Goal: Information Seeking & Learning: Learn about a topic

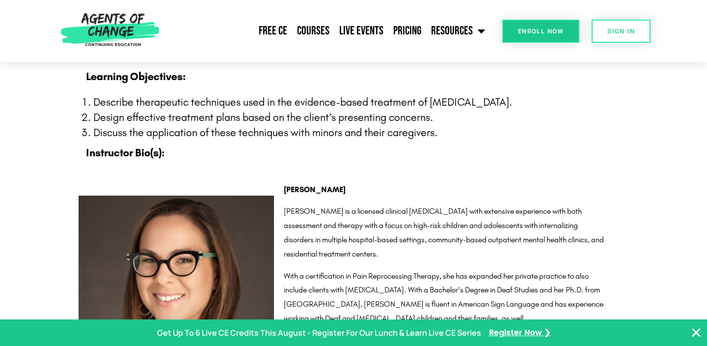
scroll to position [904, 0]
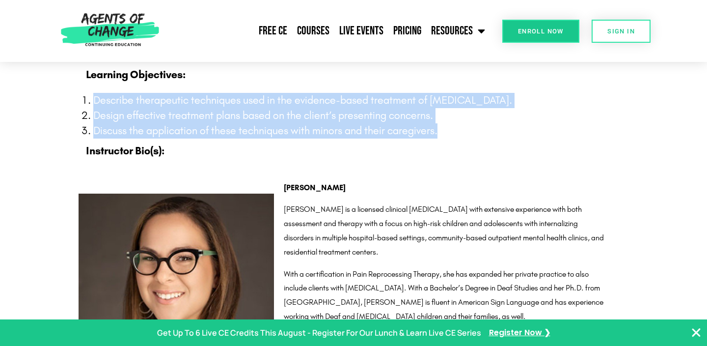
drag, startPoint x: 447, startPoint y: 158, endPoint x: 64, endPoint y: 123, distance: 384.7
copy ol "Describe therapeutic techniques used in the evidence-based treatment of [MEDICA…"
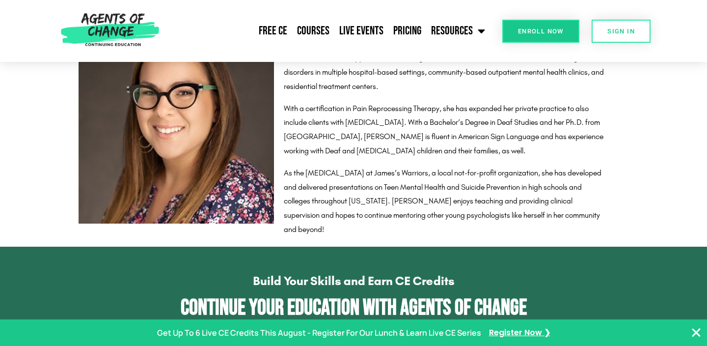
scroll to position [1069, 0]
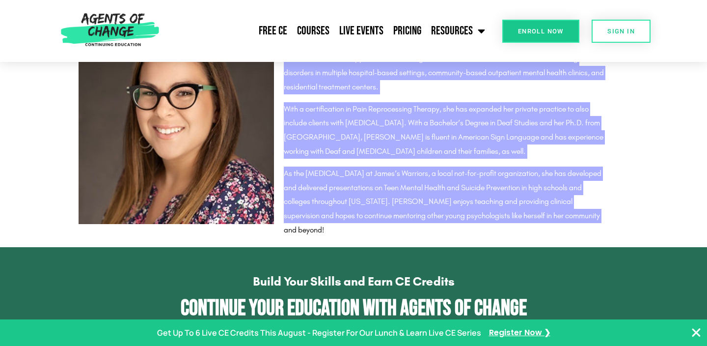
drag, startPoint x: 603, startPoint y: 244, endPoint x: 283, endPoint y: 77, distance: 360.7
click at [283, 77] on div "[PERSON_NAME] [PERSON_NAME] is a licensed clinical [MEDICAL_DATA] with extensiv…" at bounding box center [456, 126] width 355 height 231
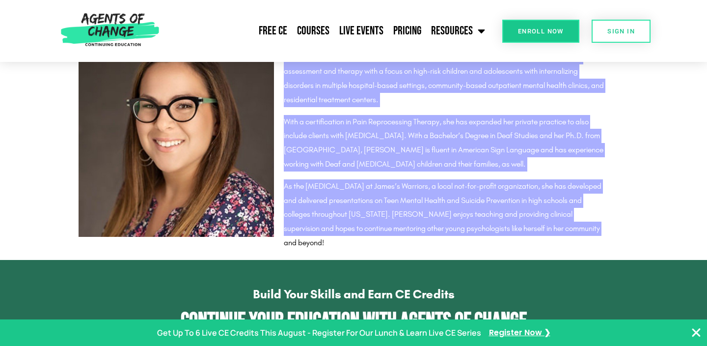
scroll to position [1063, 0]
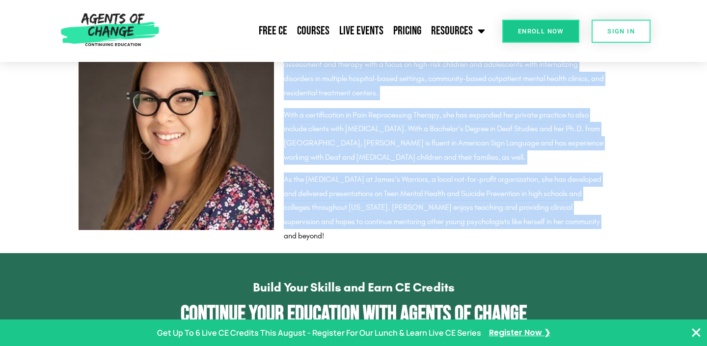
click at [480, 232] on p "As the [MEDICAL_DATA] at James’s Warriors, a local not-for-profit organization,…" at bounding box center [444, 207] width 321 height 71
drag, startPoint x: 601, startPoint y: 247, endPoint x: 284, endPoint y: 80, distance: 358.3
click at [284, 80] on div "[PERSON_NAME] [PERSON_NAME] is a licensed clinical [MEDICAL_DATA] with extensiv…" at bounding box center [444, 132] width 321 height 221
copy div "Loremi do s ametcons adipisci elitseddoeiu temp incididun utlaboreet dolo magn …"
